Goal: Task Accomplishment & Management: Manage account settings

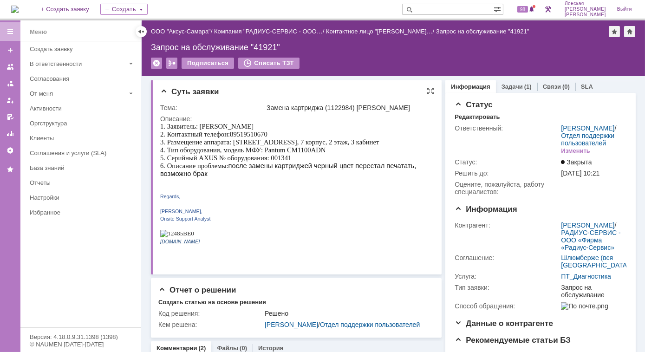
click at [381, 213] on p "Roman Vorobev," at bounding box center [293, 209] width 267 height 7
click at [506, 90] on link "Задачи" at bounding box center [511, 86] width 21 height 7
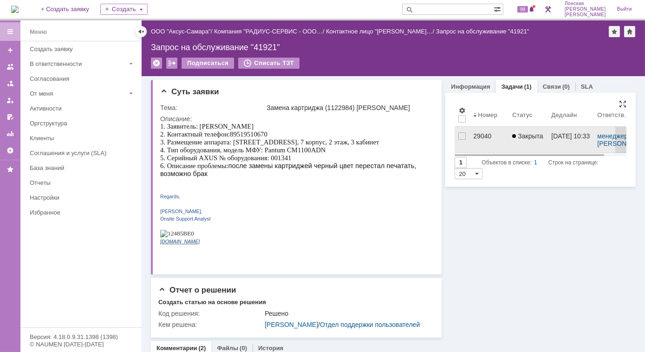
click at [477, 136] on div "29040" at bounding box center [489, 135] width 32 height 7
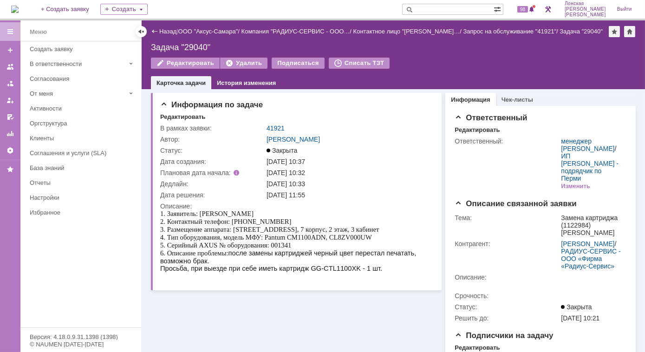
scroll to position [109, 0]
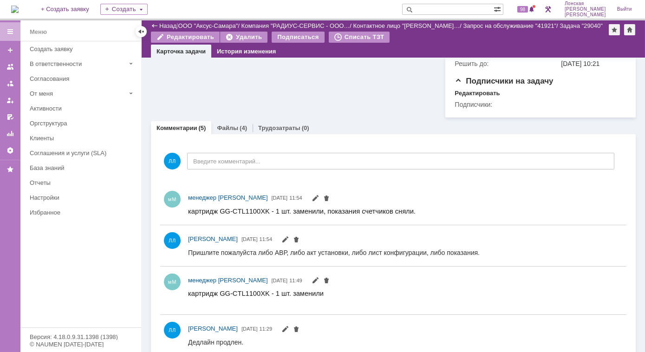
click at [234, 124] on link "Файлы" at bounding box center [227, 127] width 21 height 7
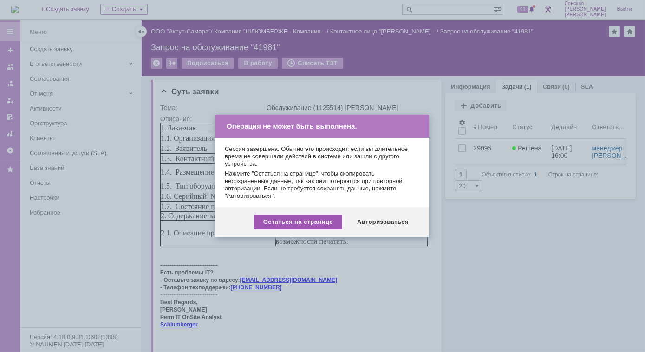
click at [317, 221] on div "Остаться на странице" at bounding box center [298, 221] width 88 height 15
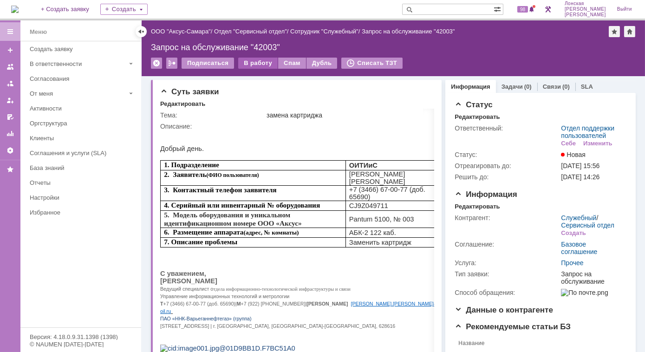
click at [256, 64] on div "В работу" at bounding box center [257, 63] width 39 height 11
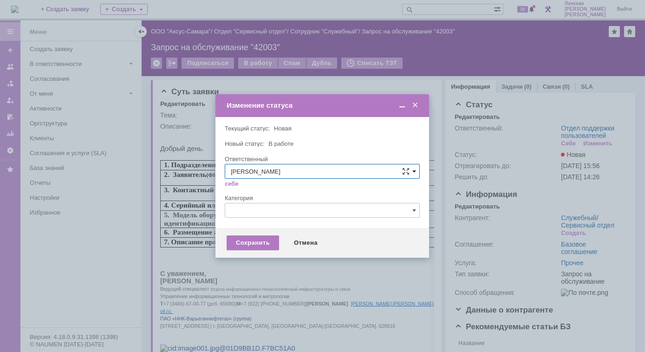
click at [415, 173] on span at bounding box center [414, 171] width 4 height 7
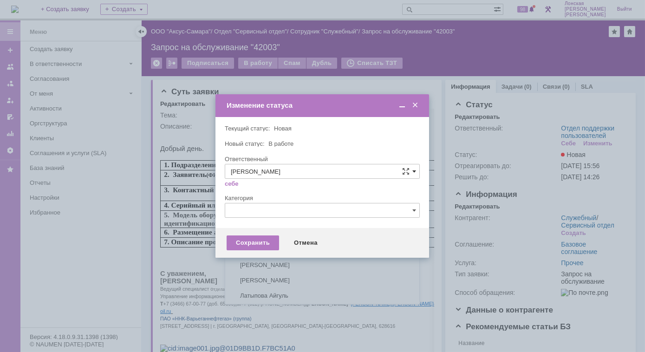
scroll to position [123, 0]
click at [303, 262] on span "[PERSON_NAME]" at bounding box center [322, 263] width 183 height 7
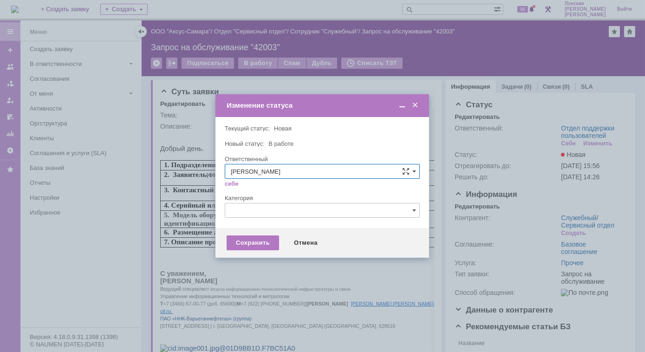
type input "[PERSON_NAME]"
click at [415, 209] on span at bounding box center [414, 209] width 4 height 7
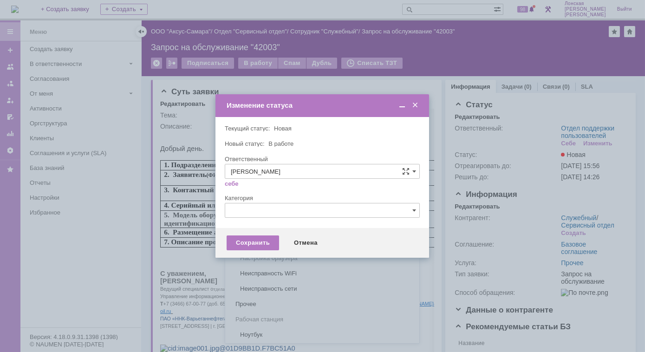
click at [493, 222] on div at bounding box center [322, 176] width 645 height 352
click at [414, 212] on span at bounding box center [414, 209] width 4 height 7
click at [527, 217] on div at bounding box center [322, 176] width 645 height 352
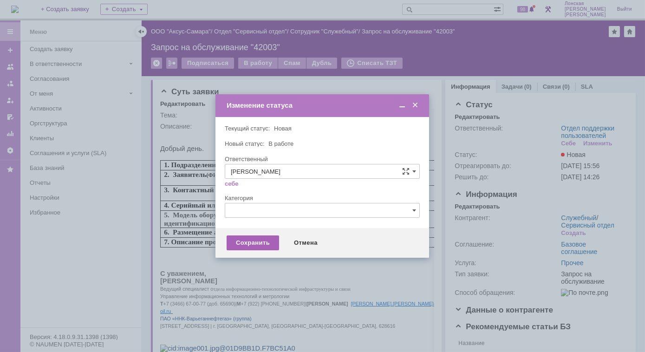
click at [241, 239] on div "Сохранить" at bounding box center [252, 242] width 52 height 15
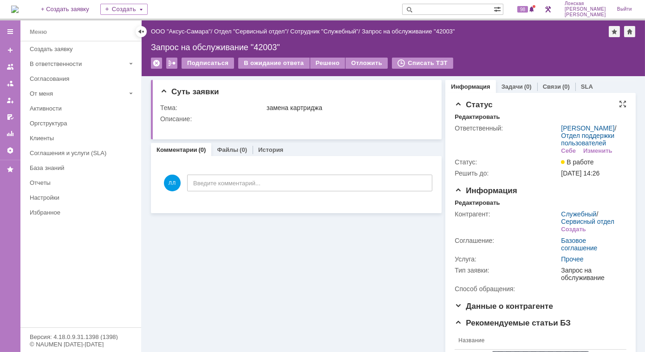
scroll to position [0, 0]
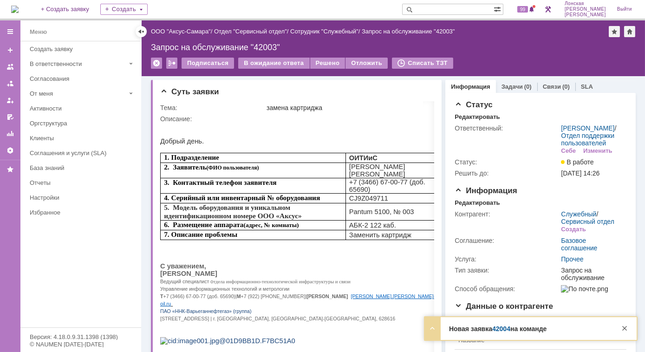
click at [507, 329] on link "42004" at bounding box center [501, 328] width 18 height 7
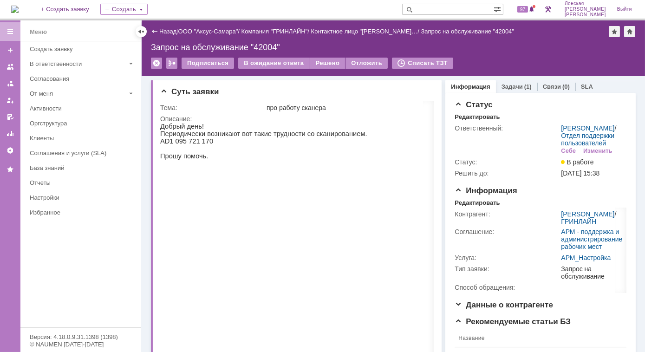
click at [19, 8] on img at bounding box center [14, 9] width 7 height 7
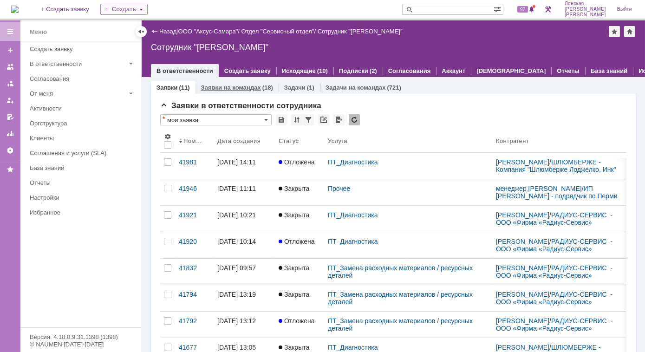
click at [218, 84] on link "Заявки на командах" at bounding box center [231, 87] width 60 height 7
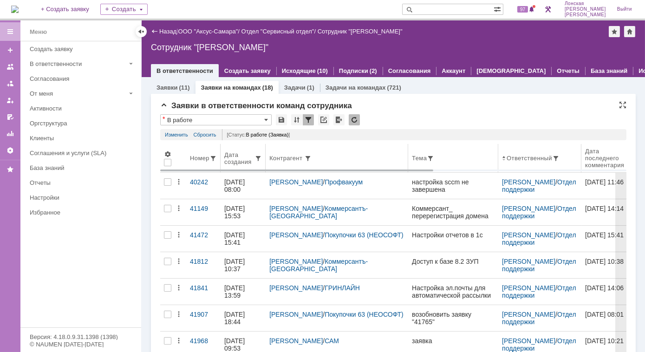
click at [232, 159] on div "Дата создания" at bounding box center [239, 158] width 30 height 14
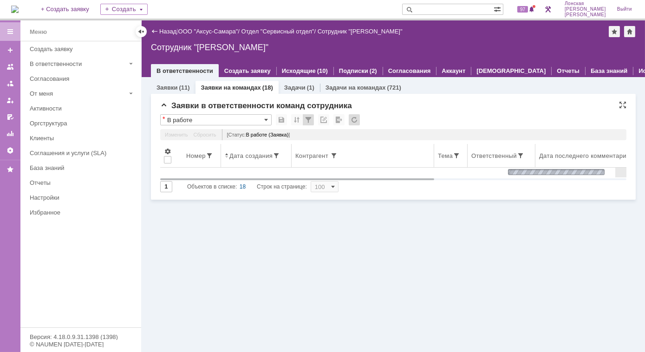
click at [239, 158] on div "Дата создания" at bounding box center [250, 155] width 43 height 7
click at [225, 154] on span at bounding box center [227, 155] width 4 height 7
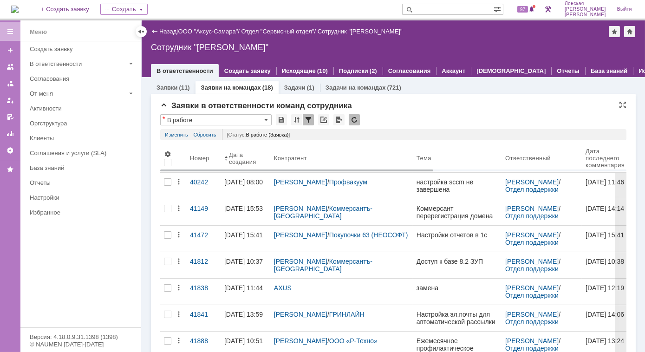
click at [244, 155] on div "Дата создания" at bounding box center [244, 158] width 30 height 14
